Goal: Task Accomplishment & Management: Use online tool/utility

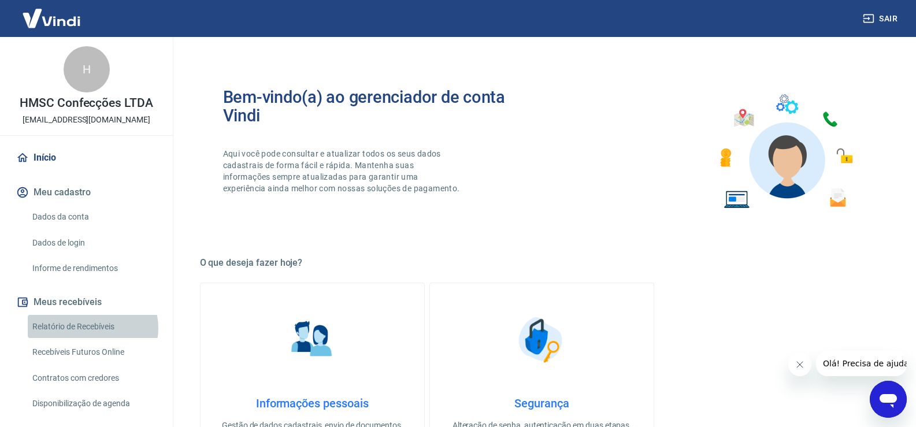
click at [92, 328] on link "Relatório de Recebíveis" at bounding box center [93, 327] width 131 height 24
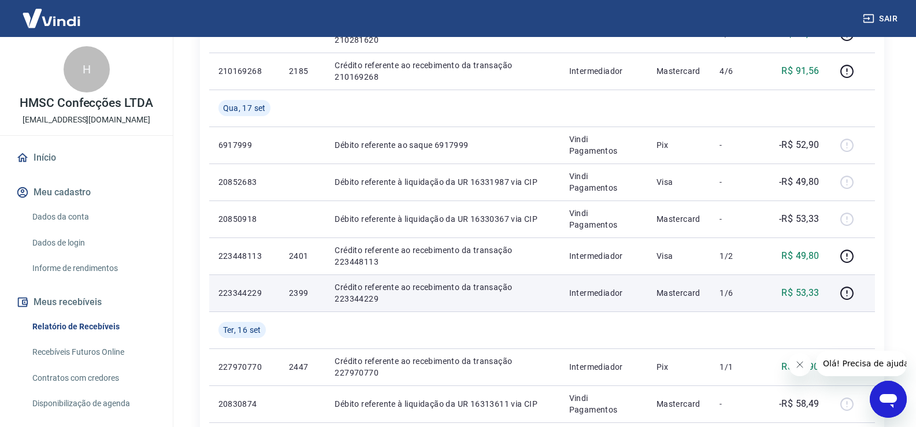
scroll to position [520, 0]
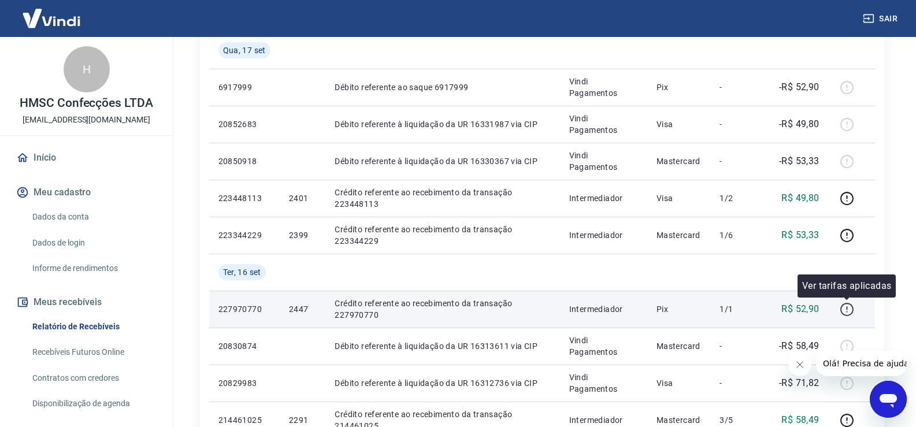
click at [850, 313] on icon "button" at bounding box center [847, 309] width 14 height 14
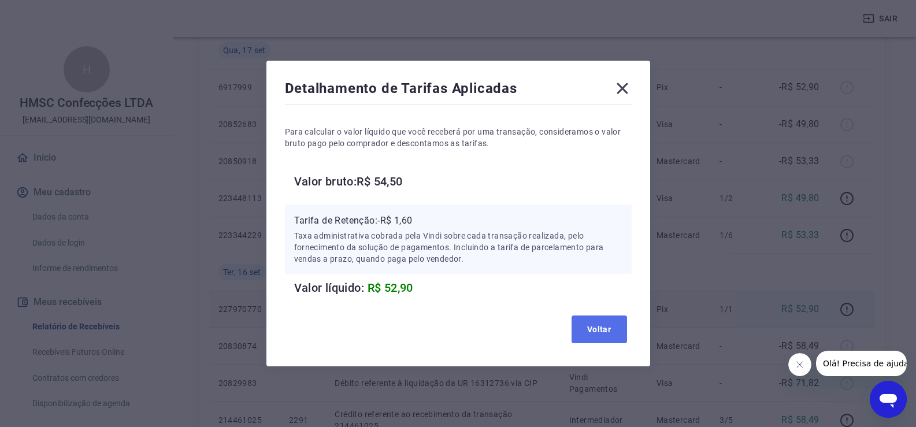
click at [598, 334] on button "Voltar" at bounding box center [600, 330] width 56 height 28
